Goal: Transaction & Acquisition: Purchase product/service

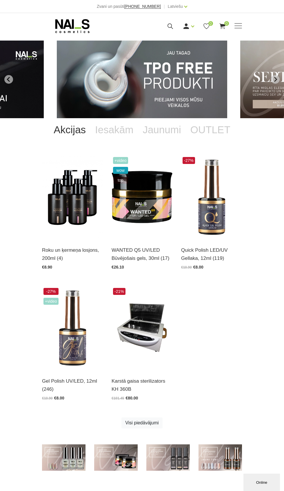
click at [240, 25] on span at bounding box center [238, 25] width 8 height 1
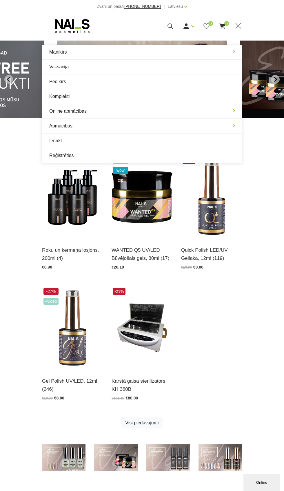
click at [67, 47] on link "Manikīrs" at bounding box center [142, 52] width 200 height 14
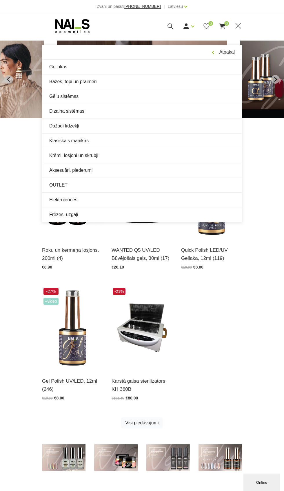
click at [68, 201] on link "Elektroierīces" at bounding box center [142, 199] width 200 height 14
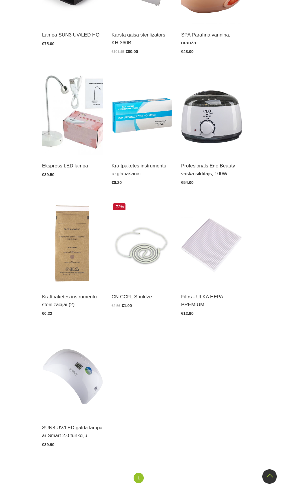
scroll to position [250, 0]
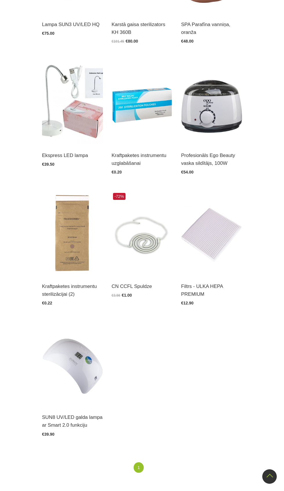
click at [82, 362] on img at bounding box center [72, 364] width 61 height 84
